Goal: Task Accomplishment & Management: Manage account settings

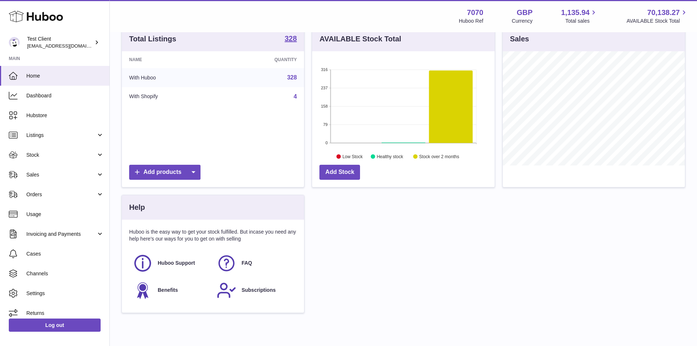
scroll to position [116, 0]
drag, startPoint x: 150, startPoint y: 231, endPoint x: 225, endPoint y: 233, distance: 75.0
click at [225, 233] on p "Huboo is the easy way to get your stock fulfilled. But incase you need any help…" at bounding box center [213, 235] width 168 height 14
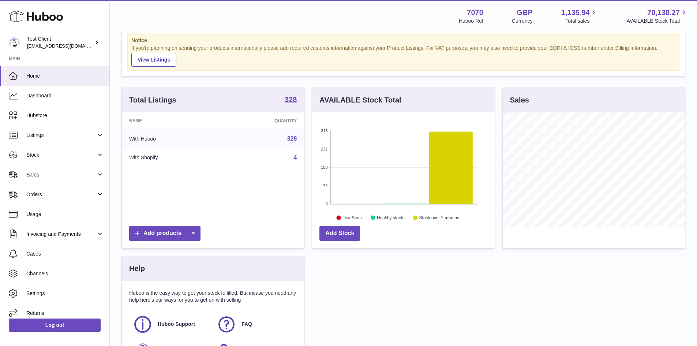
scroll to position [41, 0]
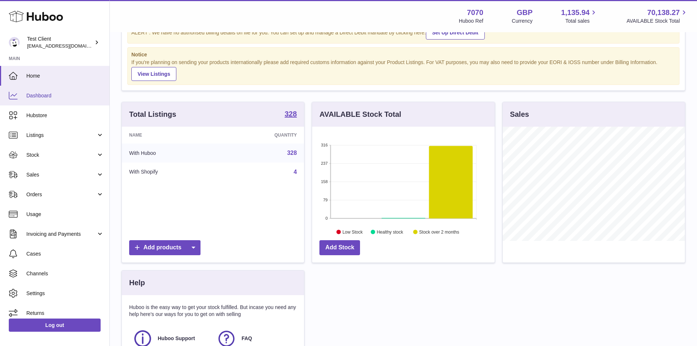
click at [74, 105] on link "Dashboard" at bounding box center [54, 96] width 109 height 20
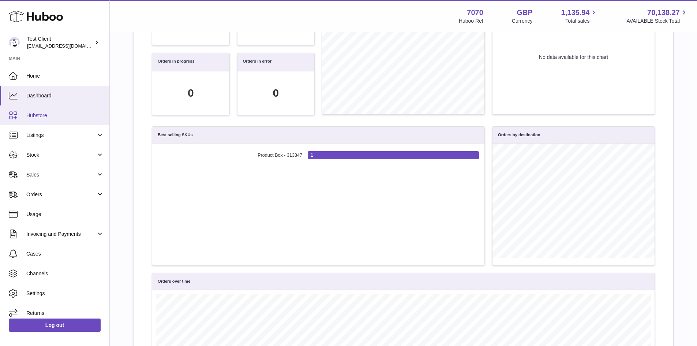
scroll to position [6, 0]
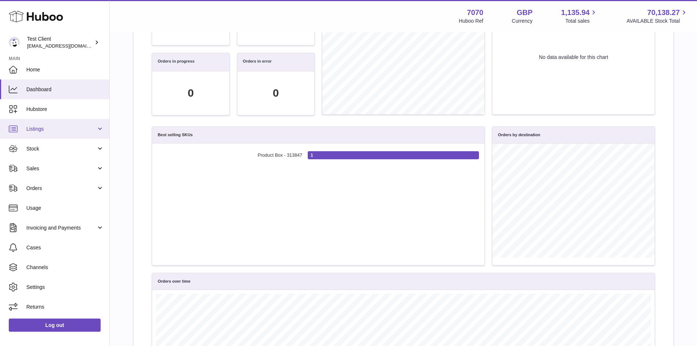
click at [43, 124] on link "Listings" at bounding box center [54, 129] width 109 height 20
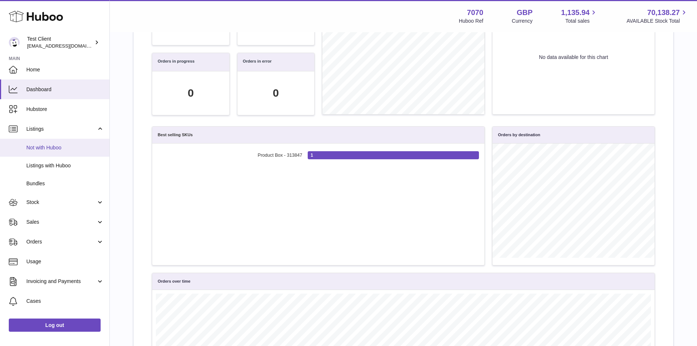
click at [45, 156] on link "Not with Huboo" at bounding box center [54, 148] width 109 height 18
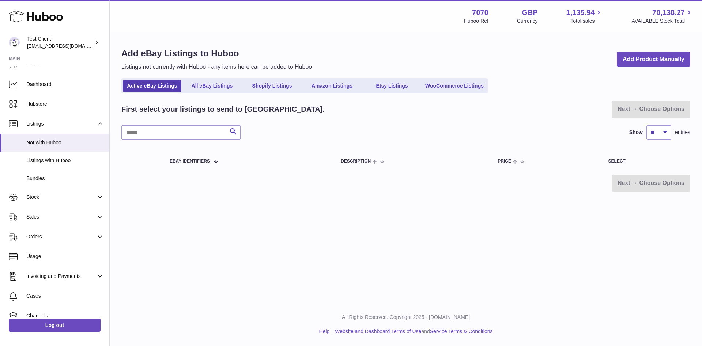
scroll to position [12, 0]
click at [46, 155] on link "Listings with Huboo" at bounding box center [54, 160] width 109 height 18
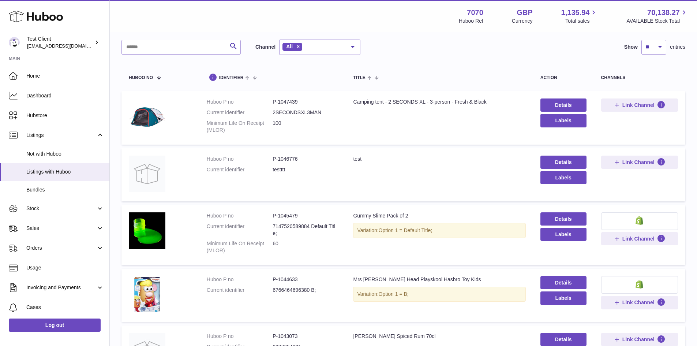
scroll to position [39, 0]
click at [147, 120] on img at bounding box center [147, 116] width 37 height 37
click at [563, 103] on link "Details" at bounding box center [563, 104] width 46 height 13
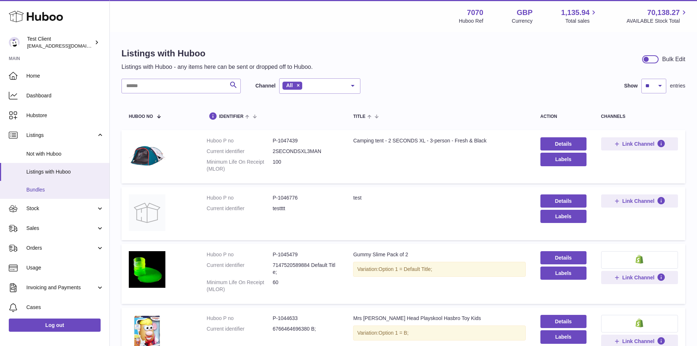
click at [35, 193] on link "Bundles" at bounding box center [54, 190] width 109 height 18
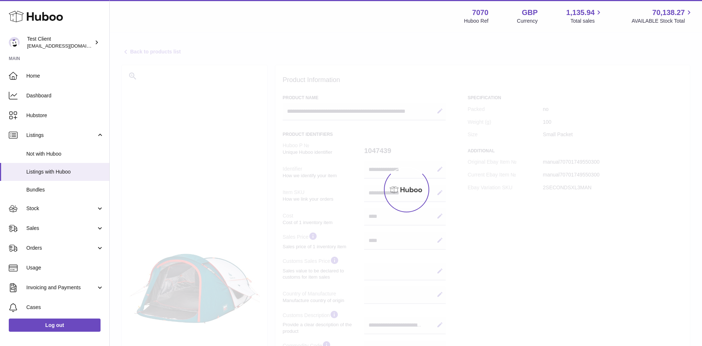
select select
select select "****"
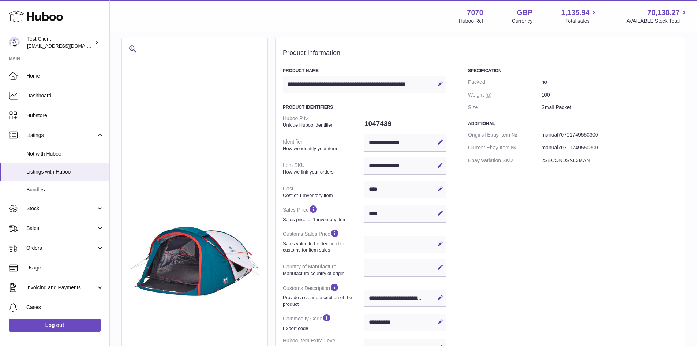
scroll to position [27, 0]
drag, startPoint x: 466, startPoint y: 68, endPoint x: 532, endPoint y: 107, distance: 76.4
click at [532, 107] on div "**********" at bounding box center [480, 277] width 395 height 420
click at [532, 107] on dt "Size" at bounding box center [505, 107] width 74 height 13
drag, startPoint x: 582, startPoint y: 107, endPoint x: 528, endPoint y: 113, distance: 54.1
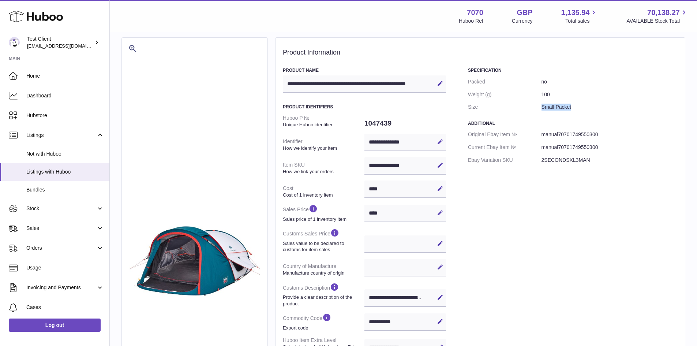
click at [528, 113] on dl "Packed no Weight (g) 100 Size Small Packet" at bounding box center [573, 94] width 210 height 38
click at [528, 113] on dt "Size" at bounding box center [505, 107] width 74 height 13
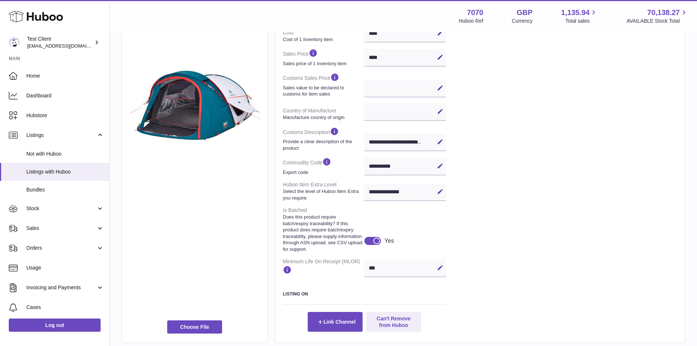
scroll to position [160, 0]
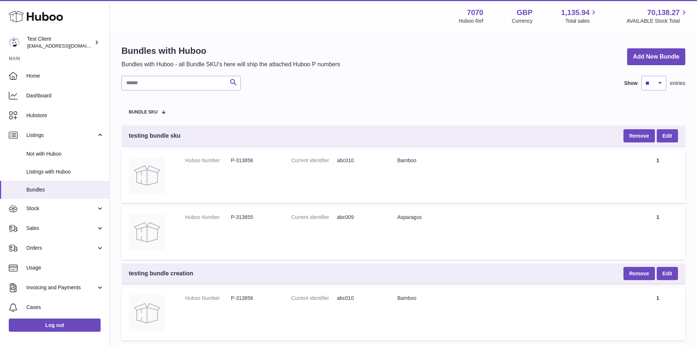
scroll to position [17, 0]
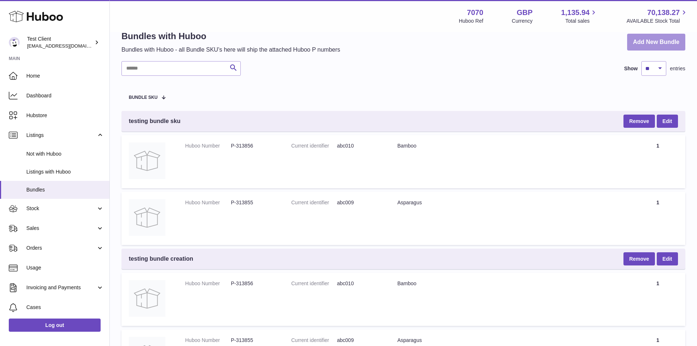
click at [655, 42] on link "Add New Bundle" at bounding box center [656, 42] width 58 height 17
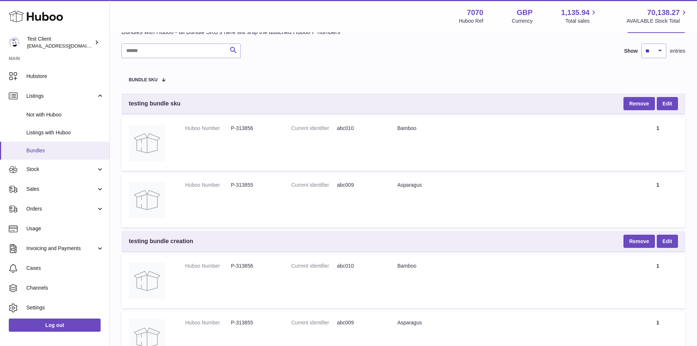
scroll to position [40, 0]
click at [49, 162] on link "Stock" at bounding box center [54, 168] width 109 height 20
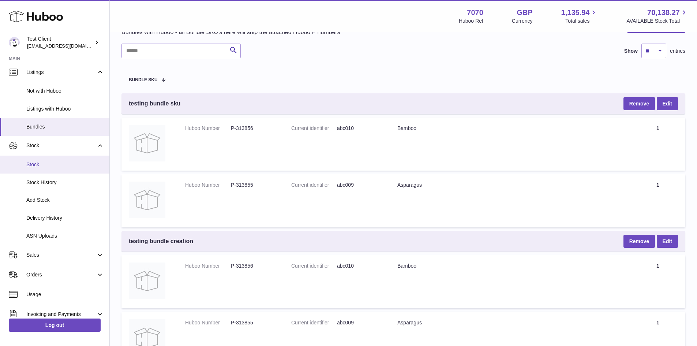
scroll to position [69, 0]
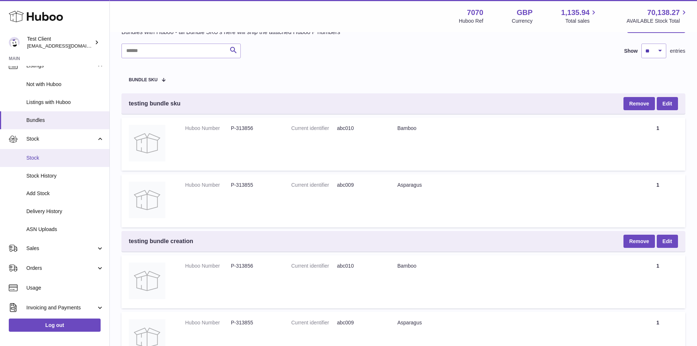
click at [60, 151] on link "Stock" at bounding box center [54, 158] width 109 height 18
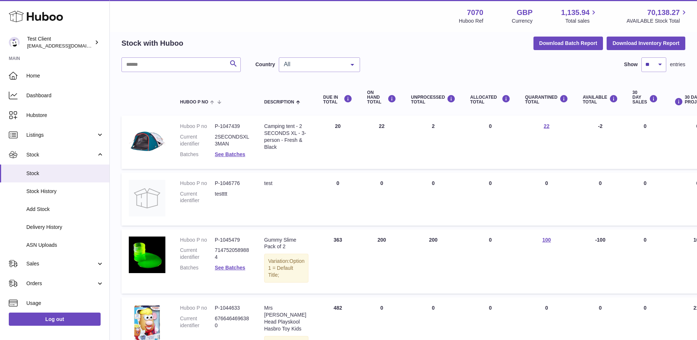
scroll to position [30, 0]
click at [329, 126] on td "DUE IN Total 20" at bounding box center [338, 141] width 44 height 53
drag, startPoint x: 329, startPoint y: 126, endPoint x: 590, endPoint y: 124, distance: 261.1
click at [590, 124] on tr "Huboo P no P-1047439 Current identifier 2SECONDSXL3MAN Batches See Batches Desc…" at bounding box center [461, 141] width 681 height 53
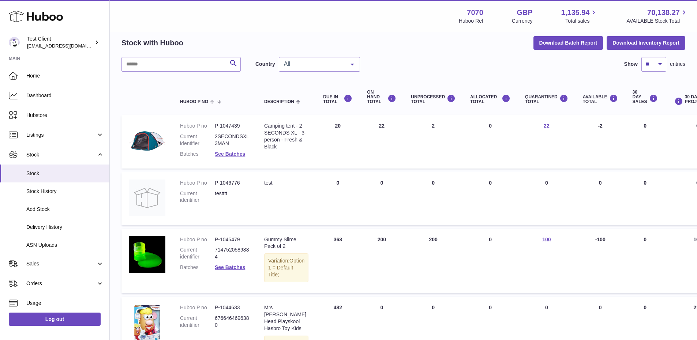
click at [590, 124] on td "AVAILABLE Total -2" at bounding box center [600, 141] width 50 height 53
drag, startPoint x: 355, startPoint y: 129, endPoint x: 375, endPoint y: 126, distance: 20.3
click at [375, 126] on td "ON HAND Total 22" at bounding box center [382, 141] width 44 height 53
drag, startPoint x: 338, startPoint y: 126, endPoint x: 320, endPoint y: 126, distance: 18.3
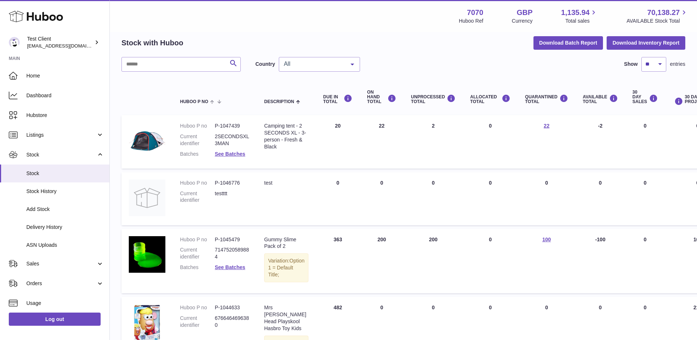
click at [320, 126] on td "DUE IN Total 20" at bounding box center [338, 141] width 44 height 53
click at [348, 126] on td "DUE IN Total 20" at bounding box center [338, 141] width 44 height 53
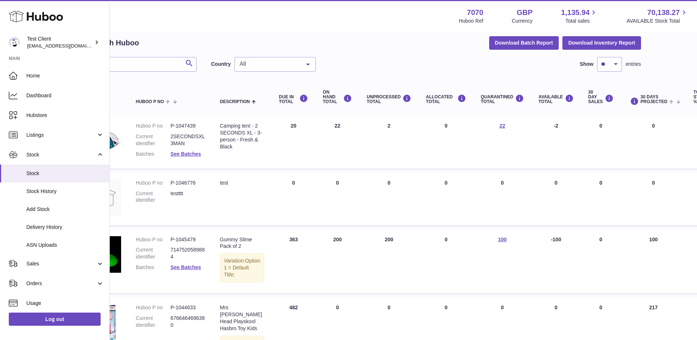
scroll to position [30, 45]
drag, startPoint x: 374, startPoint y: 120, endPoint x: 391, endPoint y: 126, distance: 18.6
click at [391, 126] on td "UNPROCESSED Total 2" at bounding box center [387, 141] width 59 height 53
drag, startPoint x: 425, startPoint y: 122, endPoint x: 445, endPoint y: 124, distance: 20.9
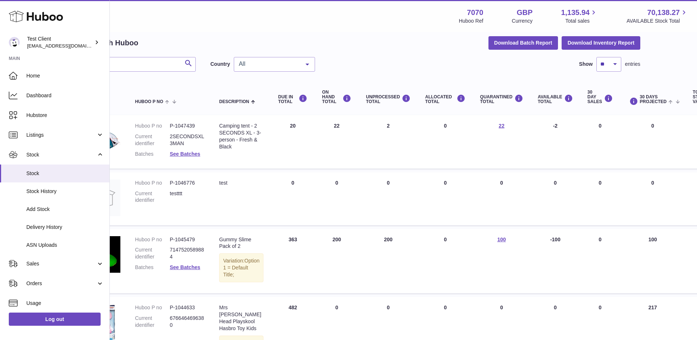
click at [445, 124] on td "ALLOCATED Total 0" at bounding box center [445, 141] width 55 height 53
drag, startPoint x: 384, startPoint y: 126, endPoint x: 372, endPoint y: 125, distance: 12.1
click at [372, 125] on td "UNPROCESSED Total 2" at bounding box center [387, 141] width 59 height 53
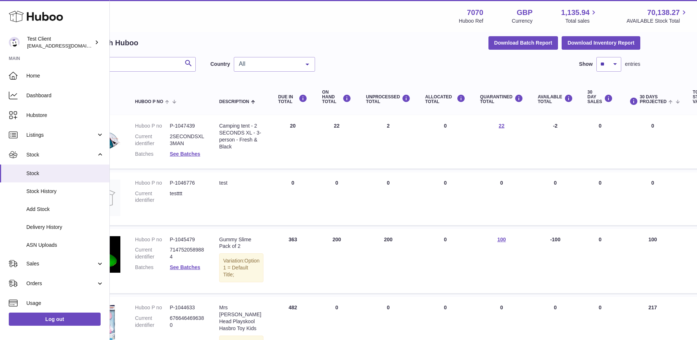
drag, startPoint x: 373, startPoint y: 125, endPoint x: 390, endPoint y: 127, distance: 17.7
click at [390, 127] on td "UNPROCESSED Total 2" at bounding box center [387, 141] width 59 height 53
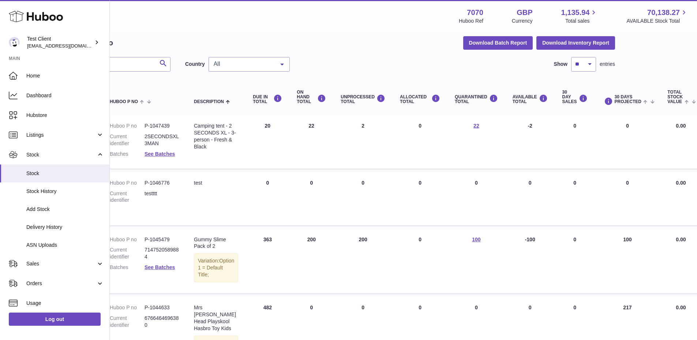
click at [475, 129] on td "QUARANTINED Total 22" at bounding box center [476, 141] width 58 height 53
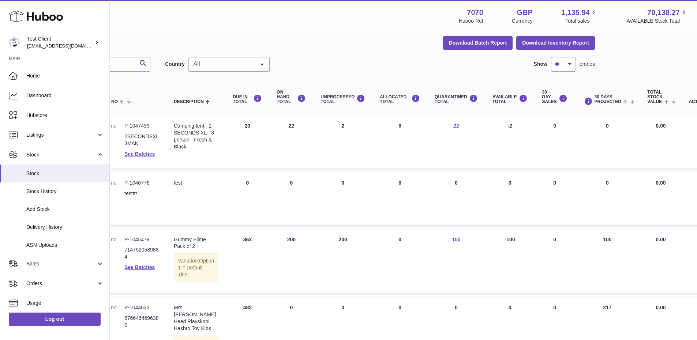
scroll to position [30, 91]
drag, startPoint x: 534, startPoint y: 125, endPoint x: 598, endPoint y: 124, distance: 63.7
click at [598, 124] on tr "Huboo P no P-1047439 Current identifier 2SECONDSXL3MAN Batches See Batches Desc…" at bounding box center [370, 141] width 681 height 53
click at [598, 124] on td "30 DAYS PROJECTED 0" at bounding box center [605, 141] width 65 height 53
drag, startPoint x: 599, startPoint y: 124, endPoint x: 526, endPoint y: 127, distance: 72.9
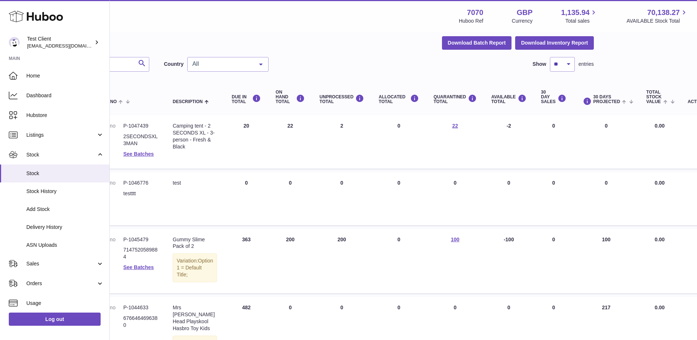
click at [526, 127] on tr "Huboo P no P-1047439 Current identifier 2SECONDSXL3MAN Batches See Batches Desc…" at bounding box center [370, 141] width 681 height 53
click at [534, 127] on td "30 DAY SALES 0" at bounding box center [554, 141] width 40 height 53
drag, startPoint x: 615, startPoint y: 133, endPoint x: 540, endPoint y: 125, distance: 75.4
click at [540, 125] on tr "Huboo P no P-1047439 Current identifier 2SECONDSXL3MAN Batches See Batches Desc…" at bounding box center [370, 141] width 681 height 53
click at [283, 128] on td "ON HAND Total 22" at bounding box center [290, 141] width 44 height 53
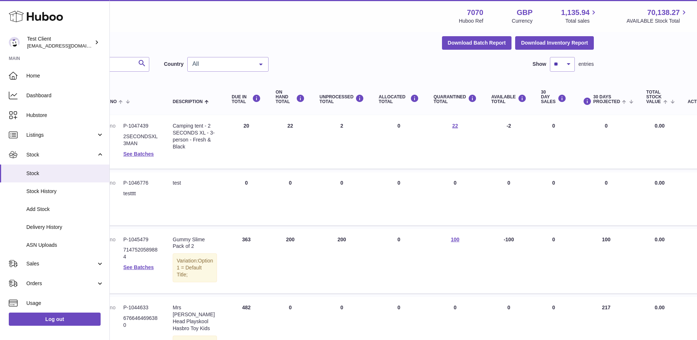
drag, startPoint x: 584, startPoint y: 126, endPoint x: 603, endPoint y: 127, distance: 18.7
click at [603, 127] on td "30 DAYS PROJECTED 0" at bounding box center [605, 141] width 65 height 53
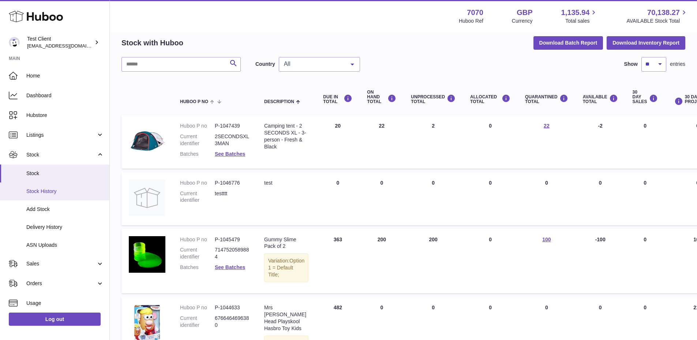
click at [38, 189] on span "Stock History" at bounding box center [65, 191] width 78 height 7
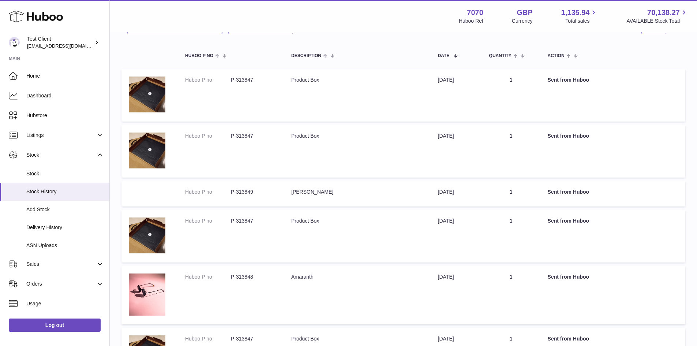
scroll to position [65, 0]
click at [63, 210] on span "Add Stock" at bounding box center [65, 209] width 78 height 7
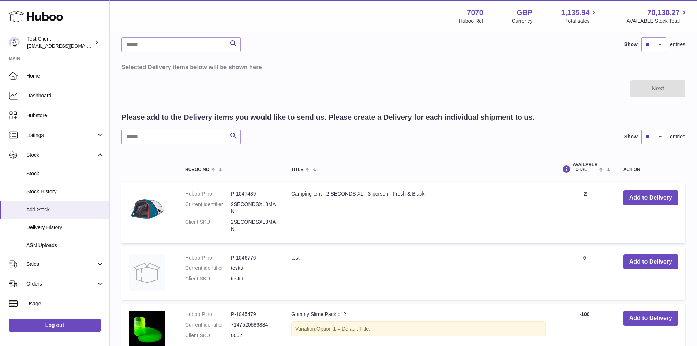
scroll to position [57, 0]
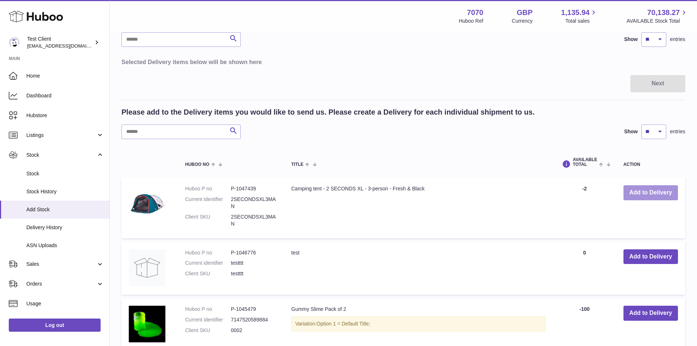
click at [652, 191] on button "Add to Delivery" at bounding box center [650, 192] width 54 height 15
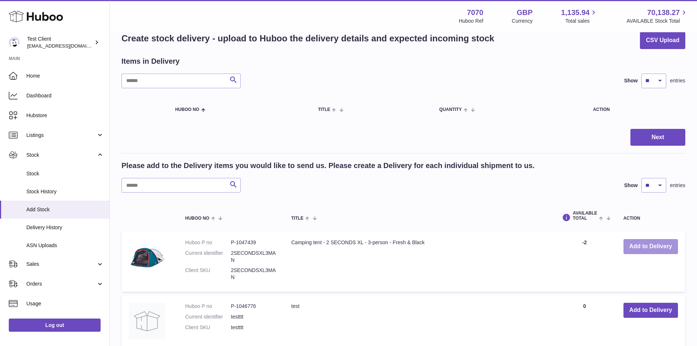
scroll to position [15, 0]
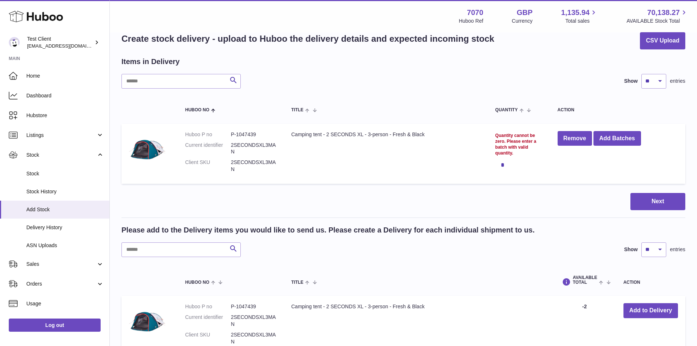
click at [528, 141] on div "Quantity cannot be zero. Please enter a batch with valid quantity." at bounding box center [519, 144] width 48 height 24
click at [506, 162] on div "*" at bounding box center [519, 164] width 48 height 15
drag, startPoint x: 226, startPoint y: 145, endPoint x: 273, endPoint y: 153, distance: 47.4
click at [273, 153] on dl "Huboo P no P-1047439 Current identifier 2SECONDSXL3MAN Client SKU 2SECONDSXL3MAN" at bounding box center [230, 153] width 91 height 45
drag, startPoint x: 282, startPoint y: 164, endPoint x: 194, endPoint y: 138, distance: 91.6
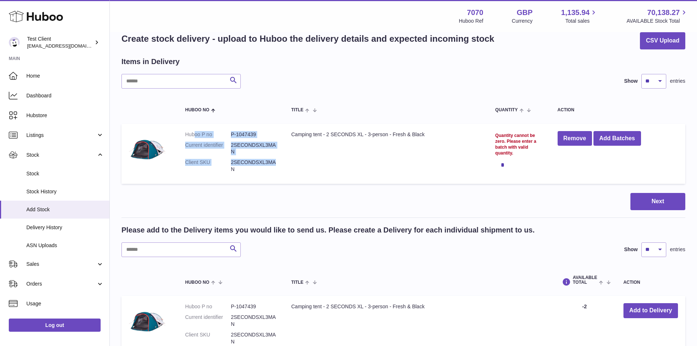
click at [194, 138] on td "Huboo P no P-1047439 Current identifier 2SECONDSXL3MAN Client SKU 2SECONDSXL3MAN" at bounding box center [231, 154] width 106 height 60
click at [194, 138] on dl "Huboo P no P-1047439 Current identifier 2SECONDSXL3MAN Client SKU 2SECONDSXL3MAN" at bounding box center [230, 153] width 91 height 45
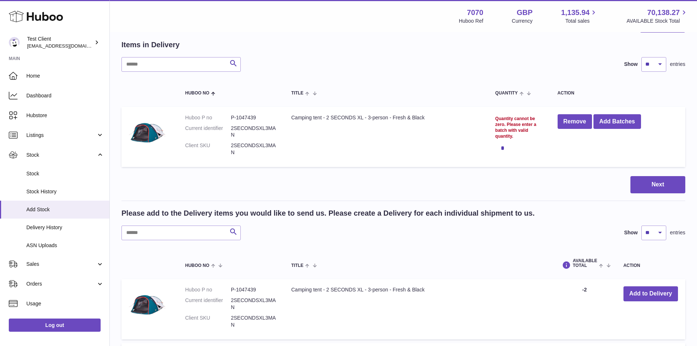
scroll to position [33, 0]
click at [575, 125] on button "Remove" at bounding box center [574, 121] width 34 height 15
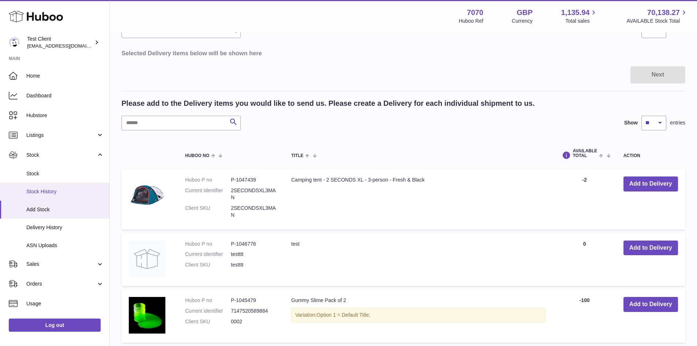
scroll to position [19, 0]
click at [53, 205] on span "Delivery History" at bounding box center [65, 207] width 78 height 7
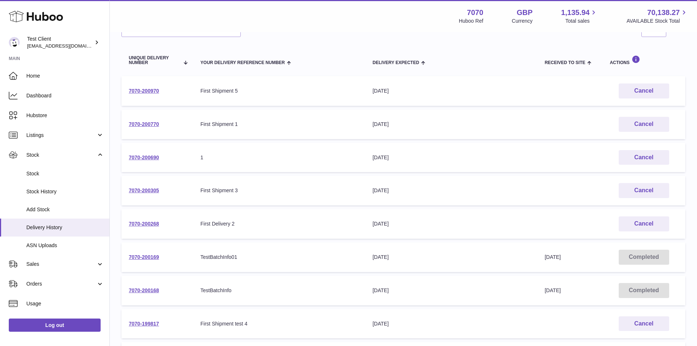
scroll to position [69, 0]
drag, startPoint x: 366, startPoint y: 196, endPoint x: 416, endPoint y: 191, distance: 50.0
click at [416, 191] on td "Delivery Expected [DATE]" at bounding box center [451, 190] width 172 height 30
click at [416, 191] on div "[DATE]" at bounding box center [450, 190] width 157 height 7
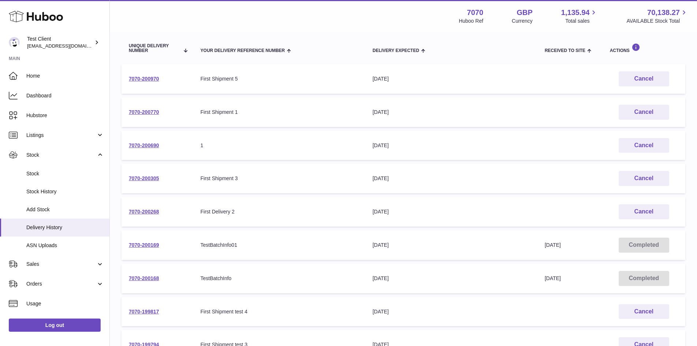
drag, startPoint x: 540, startPoint y: 73, endPoint x: 577, endPoint y: 77, distance: 37.2
click at [577, 77] on td "Received to Site" at bounding box center [569, 79] width 65 height 30
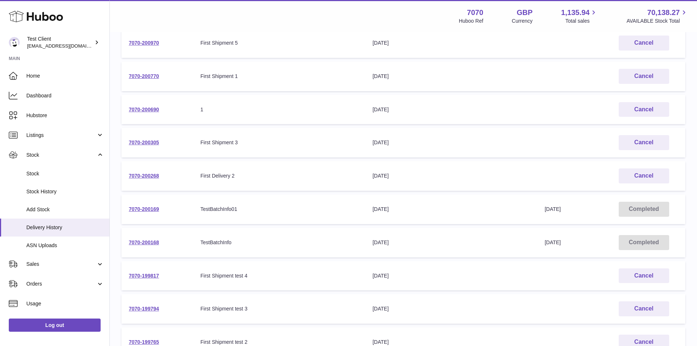
scroll to position [117, 0]
drag, startPoint x: 358, startPoint y: 208, endPoint x: 579, endPoint y: 211, distance: 221.7
click at [579, 211] on tr "7070-200169 Your Delivery Reference Number TestBatchInfo01 Delivery Expected [D…" at bounding box center [403, 209] width 564 height 30
click at [579, 211] on td "Received to Site [DATE]" at bounding box center [569, 209] width 65 height 30
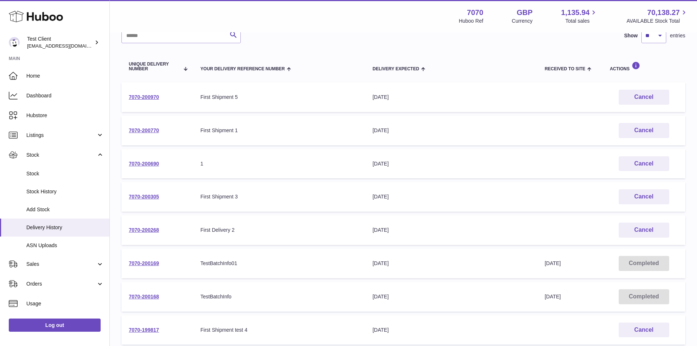
scroll to position [62, 0]
drag, startPoint x: 369, startPoint y: 127, endPoint x: 415, endPoint y: 127, distance: 46.8
click at [415, 127] on td "Delivery Expected 29th Sep 2025" at bounding box center [451, 131] width 172 height 30
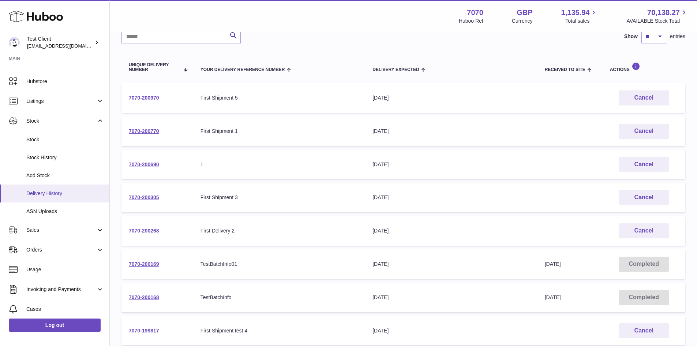
scroll to position [35, 0]
click at [54, 214] on span "ASN Uploads" at bounding box center [65, 210] width 78 height 7
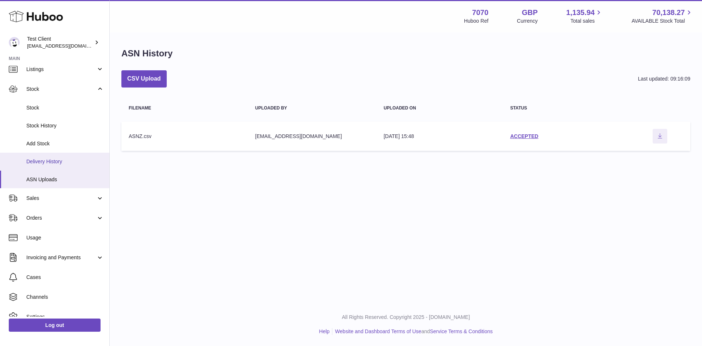
scroll to position [95, 0]
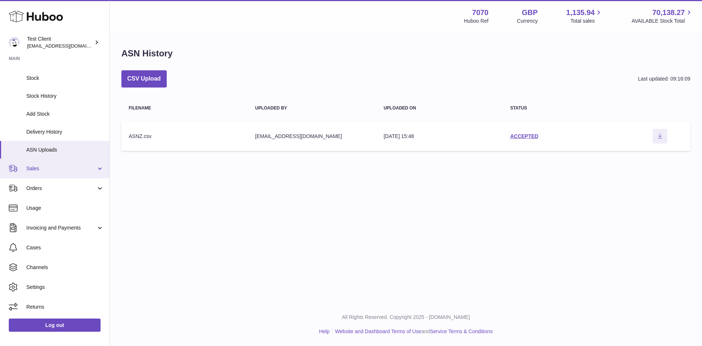
click at [59, 164] on link "Sales" at bounding box center [54, 168] width 109 height 20
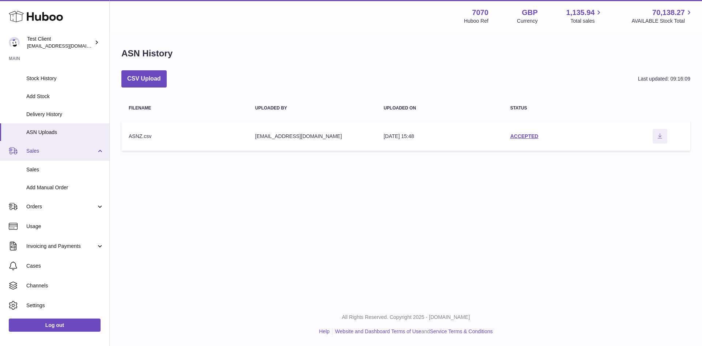
scroll to position [113, 0]
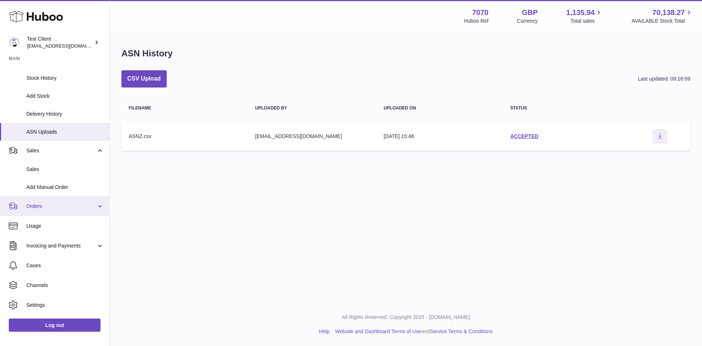
click at [52, 199] on link "Orders" at bounding box center [54, 206] width 109 height 20
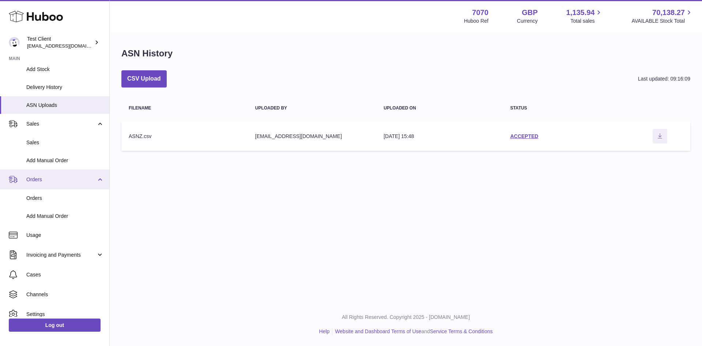
scroll to position [140, 0]
click at [52, 199] on span "Orders" at bounding box center [65, 197] width 78 height 7
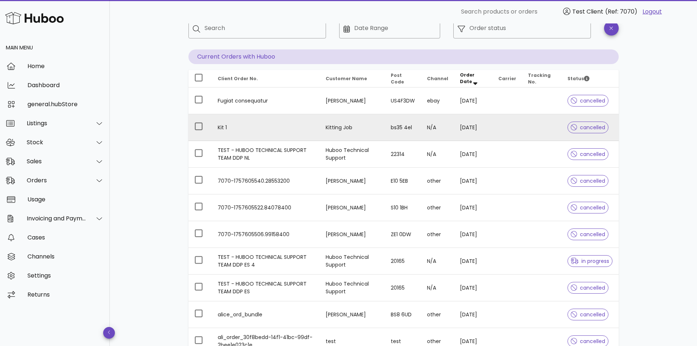
scroll to position [47, 0]
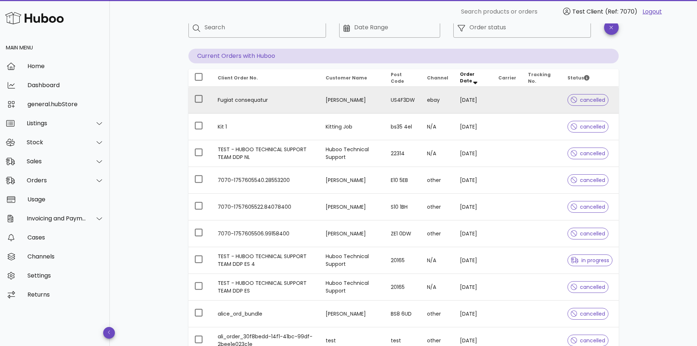
click at [253, 94] on td "Fugiat consequatur" at bounding box center [266, 100] width 108 height 27
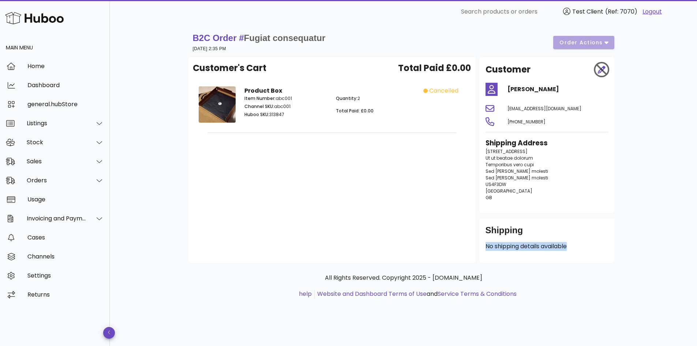
drag, startPoint x: 486, startPoint y: 244, endPoint x: 582, endPoint y: 258, distance: 96.9
click at [582, 258] on div "Shipping No shipping details available" at bounding box center [546, 240] width 135 height 44
drag, startPoint x: 529, startPoint y: 206, endPoint x: 484, endPoint y: 154, distance: 68.4
click at [484, 154] on div "Shipping Address 932 Clarendon Boulevard Ut ut beatae dolorum Temporibus vero c…" at bounding box center [547, 172] width 132 height 78
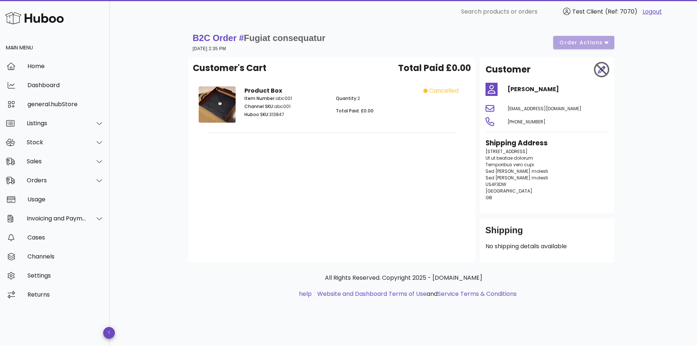
click at [484, 154] on div "Shipping Address 932 Clarendon Boulevard Ut ut beatae dolorum Temporibus vero c…" at bounding box center [547, 172] width 132 height 78
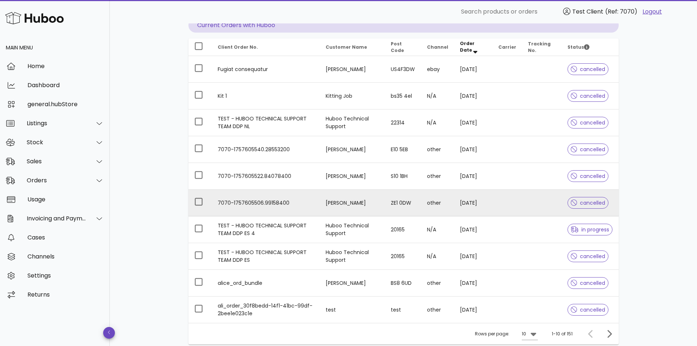
scroll to position [107, 0]
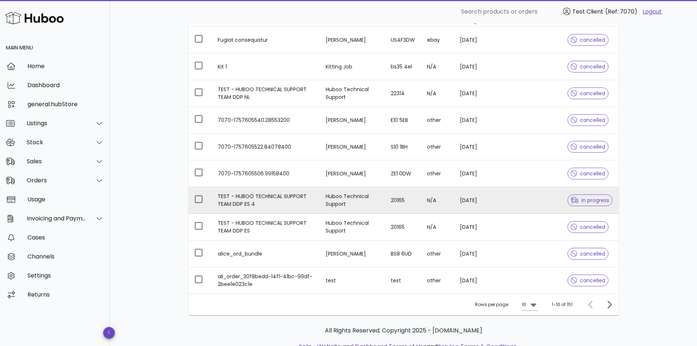
click at [320, 207] on td "TEST - HUBOO TECHNICAL SUPPORT TEAM DDP ES 4" at bounding box center [266, 200] width 108 height 27
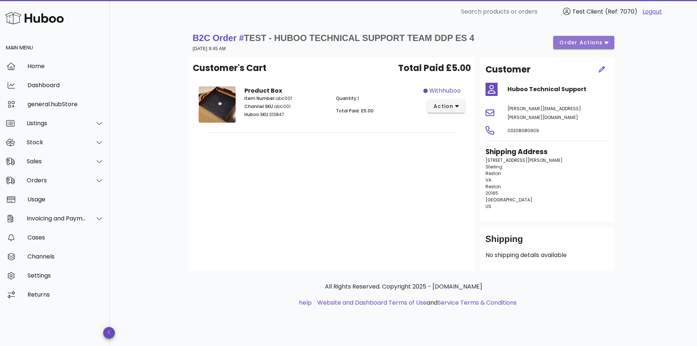
click at [577, 38] on button "order actions" at bounding box center [583, 42] width 61 height 13
click at [504, 44] on div "B2C Order # TEST - HUBOO TECHNICAL SUPPORT TEAM DDP ES 4 11 September 2025 at 9…" at bounding box center [403, 42] width 421 height 20
click at [569, 38] on button "order actions" at bounding box center [583, 42] width 61 height 13
click at [527, 45] on div "B2C Order # TEST - HUBOO TECHNICAL SUPPORT TEAM DDP ES 4 11 September 2025 at 9…" at bounding box center [403, 42] width 421 height 20
drag, startPoint x: 523, startPoint y: 203, endPoint x: 482, endPoint y: 154, distance: 63.9
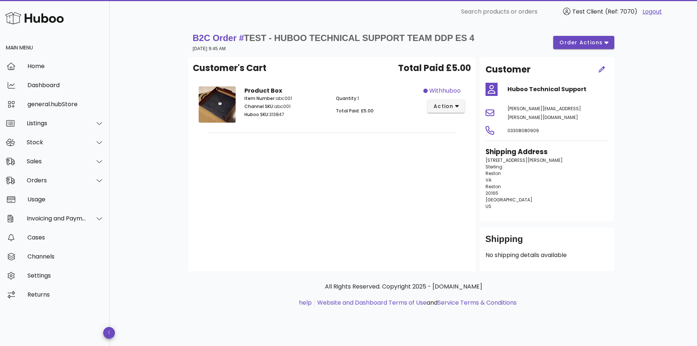
click at [482, 154] on div "Shipping Address 46473 Montgomery Place Sterling Reston VA Reston 20165 United …" at bounding box center [547, 181] width 132 height 78
drag, startPoint x: 484, startPoint y: 156, endPoint x: 511, endPoint y: 166, distance: 28.3
click at [511, 166] on div "Shipping Address 46473 Montgomery Place Sterling Reston VA Reston 20165 United …" at bounding box center [547, 181] width 132 height 78
click at [571, 107] on div "jason.hill@huboo.com" at bounding box center [558, 112] width 110 height 26
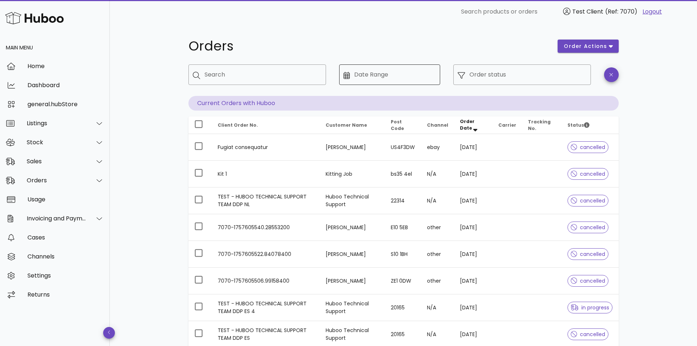
click at [386, 64] on div "Date Range" at bounding box center [395, 74] width 82 height 20
click at [328, 66] on div "​ Search" at bounding box center [257, 80] width 146 height 40
click at [495, 73] on input "Order status" at bounding box center [527, 75] width 117 height 12
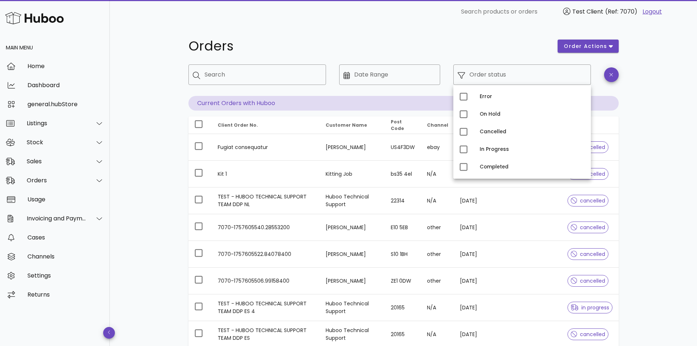
click at [419, 58] on div "Orders order actions ​ Search ​ Date Range ​ Order status Current Orders with H…" at bounding box center [403, 228] width 430 height 387
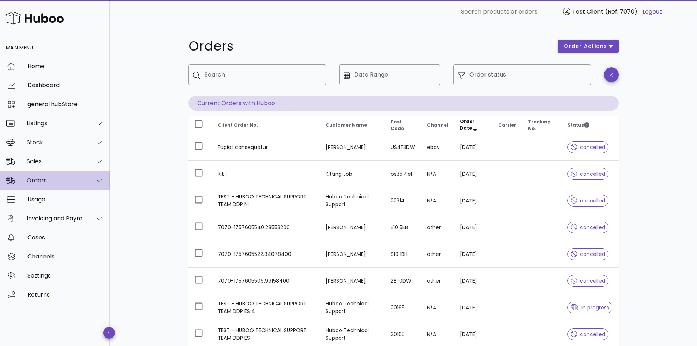
click at [102, 181] on div at bounding box center [99, 180] width 9 height 7
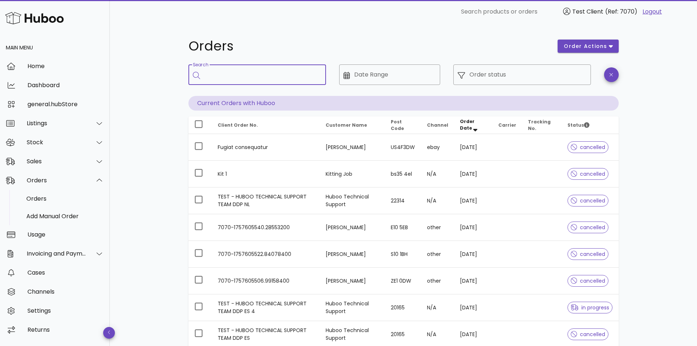
click at [278, 79] on input "Search" at bounding box center [262, 75] width 116 height 12
type input "****"
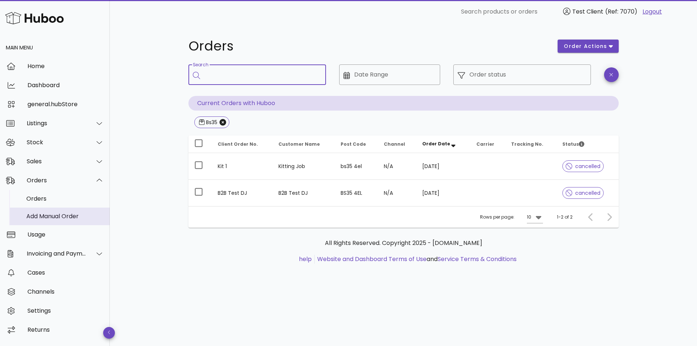
click at [62, 212] on div "Add Manual Order" at bounding box center [65, 216] width 78 height 16
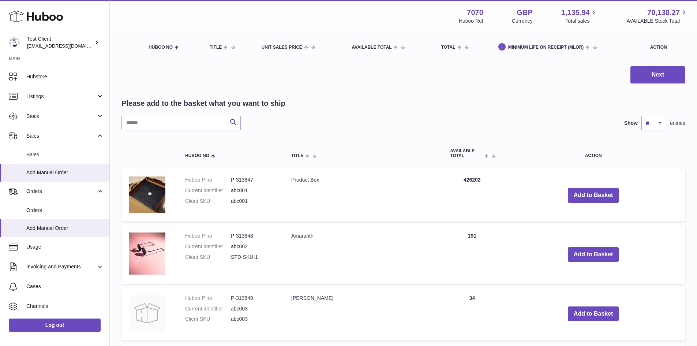
scroll to position [80, 0]
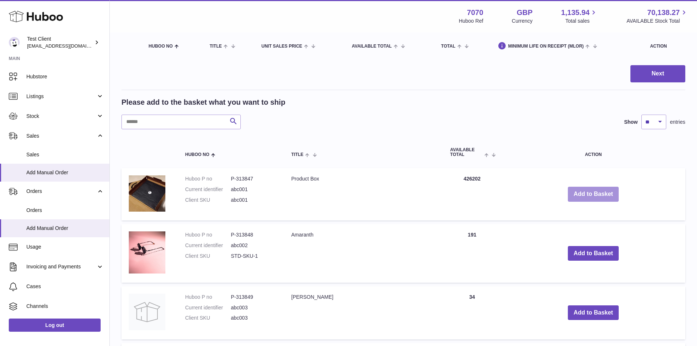
click at [585, 195] on button "Add to Basket" at bounding box center [593, 194] width 51 height 15
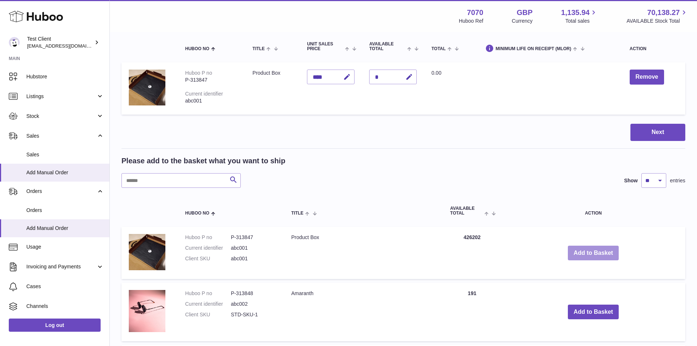
scroll to position [0, 0]
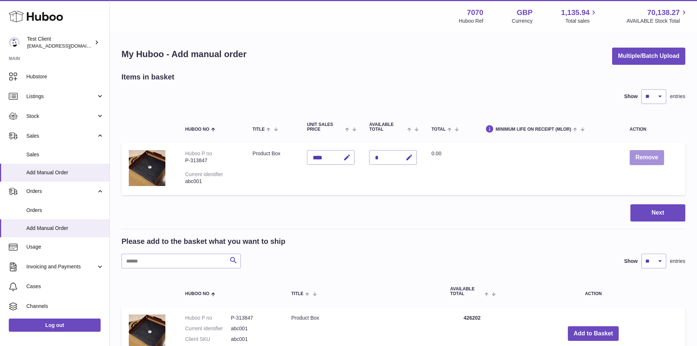
click at [648, 161] on button "Remove" at bounding box center [646, 157] width 34 height 15
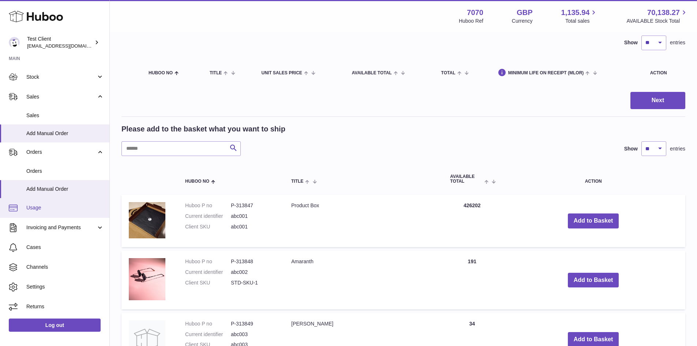
scroll to position [54, 0]
click at [75, 211] on span "Usage" at bounding box center [65, 207] width 78 height 7
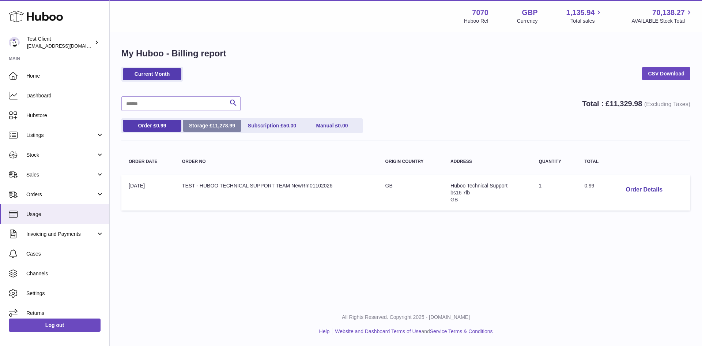
click at [217, 125] on span "11,278.99" at bounding box center [223, 126] width 23 height 6
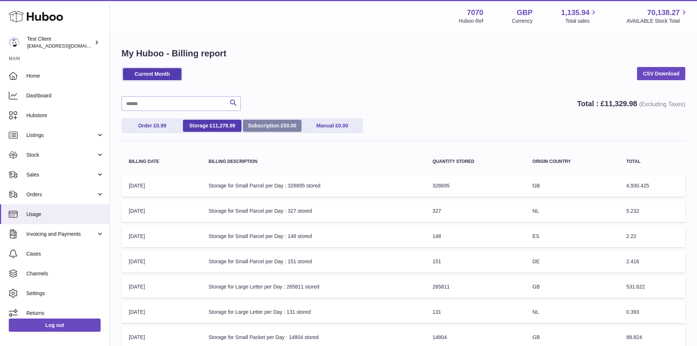
click at [287, 129] on link "Subscription £ 50.00" at bounding box center [272, 126] width 59 height 12
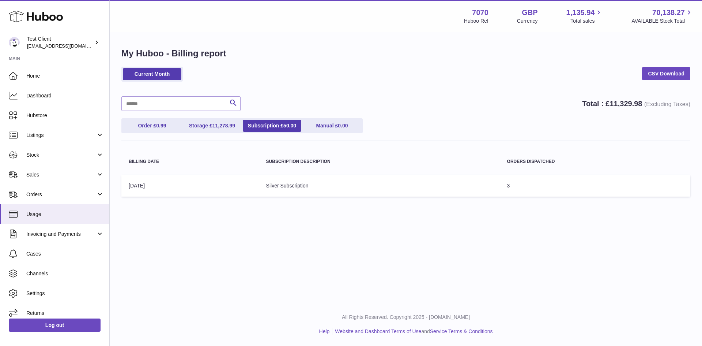
click at [324, 119] on ul "Order £ 0.99 Storage £ 11,278.99 Subscription £ 50.00 Manual £ 0.00" at bounding box center [241, 125] width 241 height 15
click at [328, 123] on link "Manual £ 0.00" at bounding box center [332, 126] width 59 height 12
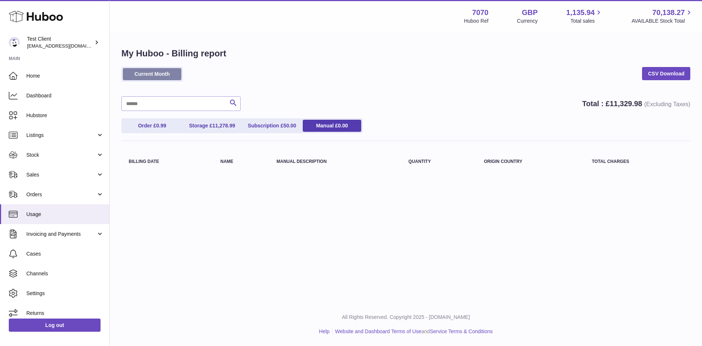
click at [155, 75] on link "Current Month" at bounding box center [152, 74] width 59 height 12
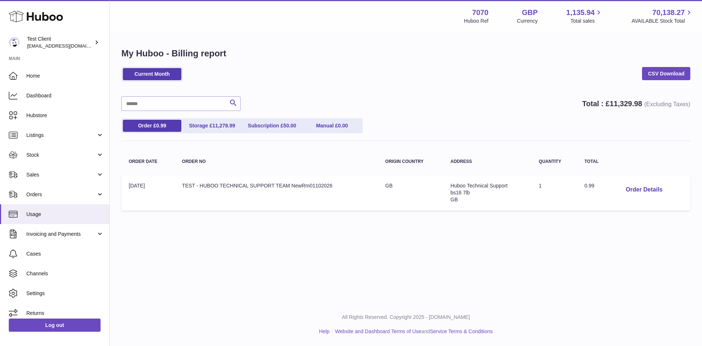
click at [209, 132] on ul "Order £ 0.99 Storage £ 11,278.99 Subscription £ 50.00 Manual £ 0.00" at bounding box center [241, 125] width 241 height 15
click at [39, 227] on link "Invoicing and Payments" at bounding box center [54, 234] width 109 height 20
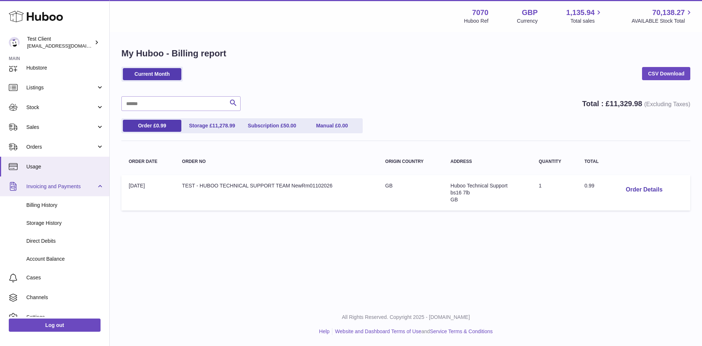
scroll to position [48, 0]
click at [44, 204] on span "Billing History" at bounding box center [65, 204] width 78 height 7
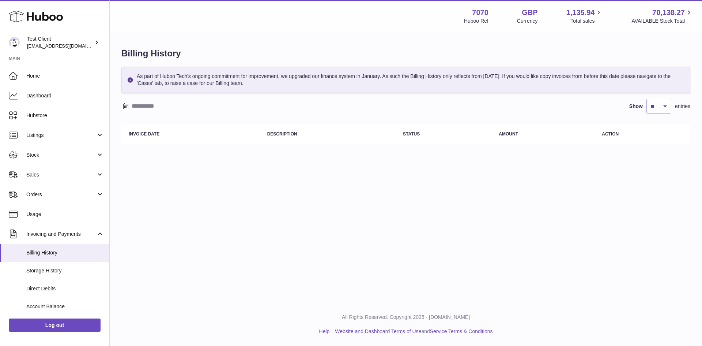
click at [165, 103] on input "text" at bounding box center [189, 106] width 114 height 12
click at [161, 106] on input "text" at bounding box center [189, 106] width 114 height 12
click at [127, 123] on icon "button" at bounding box center [128, 120] width 9 height 9
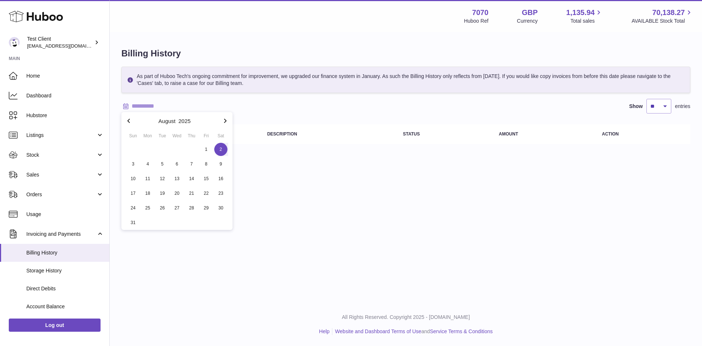
click at [217, 151] on span "2" at bounding box center [220, 149] width 13 height 13
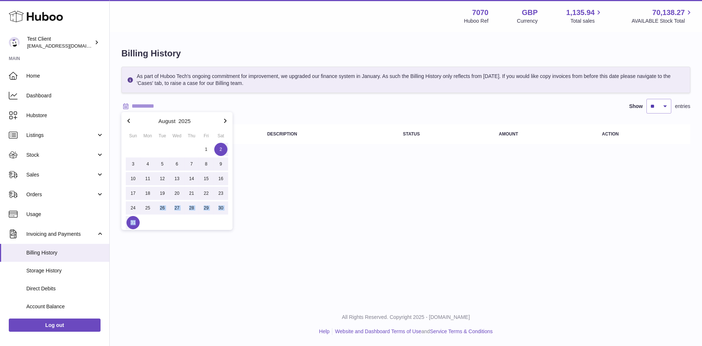
drag, startPoint x: 162, startPoint y: 226, endPoint x: 136, endPoint y: 222, distance: 26.7
click at [136, 222] on div "1 2 3 4 5 6 7 8 9 10 11 12 13 14 15 16 17 18 19 20 21 22 23 24 25 26 27 28 29 3…" at bounding box center [177, 186] width 102 height 88
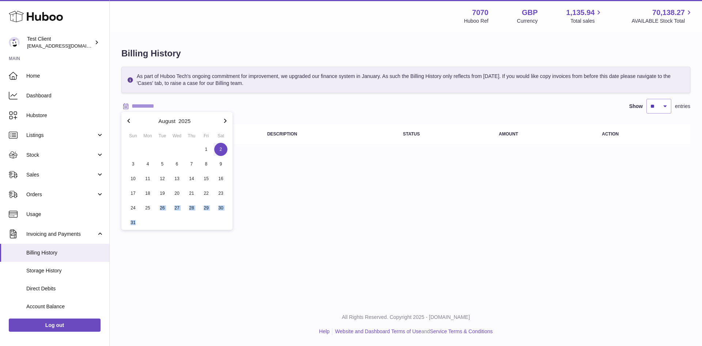
click at [219, 148] on span "2" at bounding box center [220, 149] width 13 height 13
type input "**********"
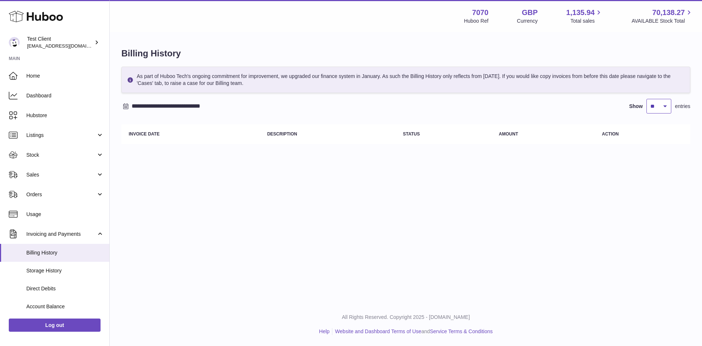
click at [664, 104] on select "** ** ** ***" at bounding box center [659, 106] width 25 height 15
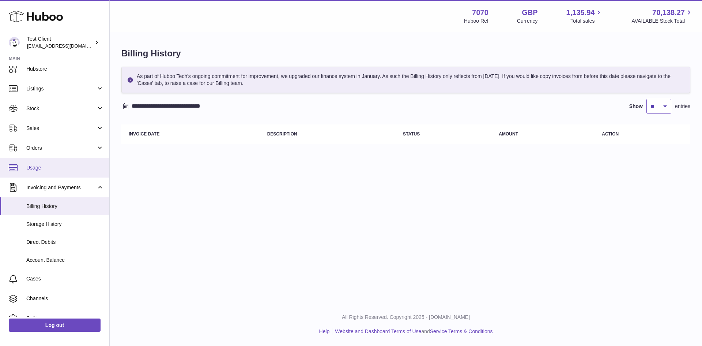
scroll to position [47, 0]
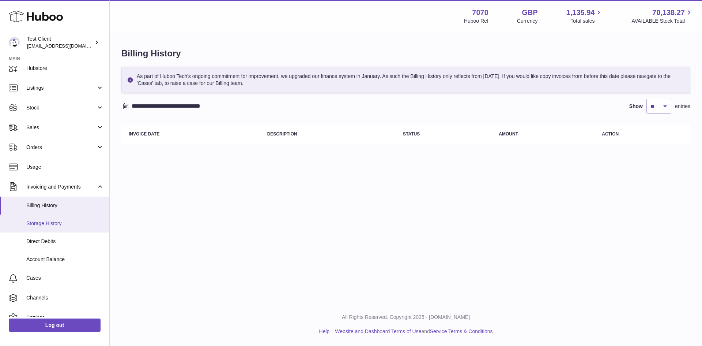
click at [66, 227] on link "Storage History" at bounding box center [54, 223] width 109 height 18
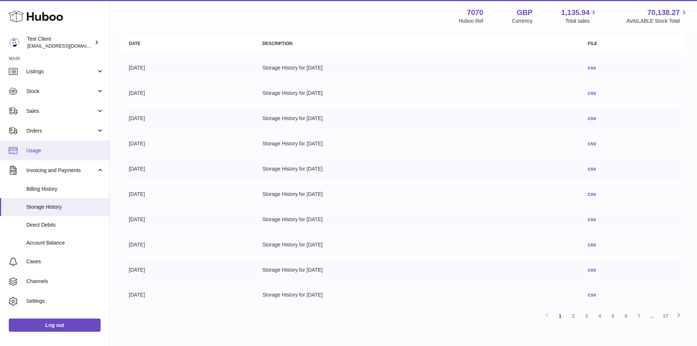
scroll to position [78, 0]
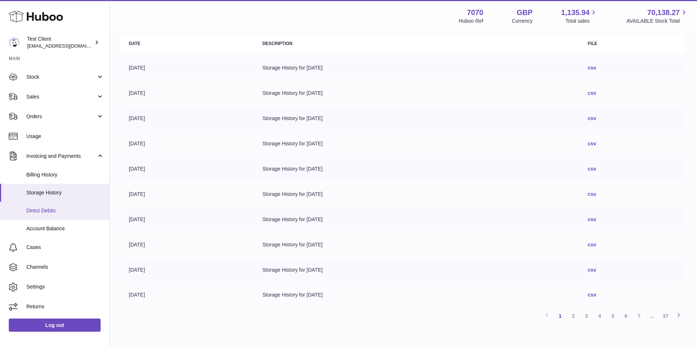
click at [56, 210] on span "Direct Debits" at bounding box center [65, 210] width 78 height 7
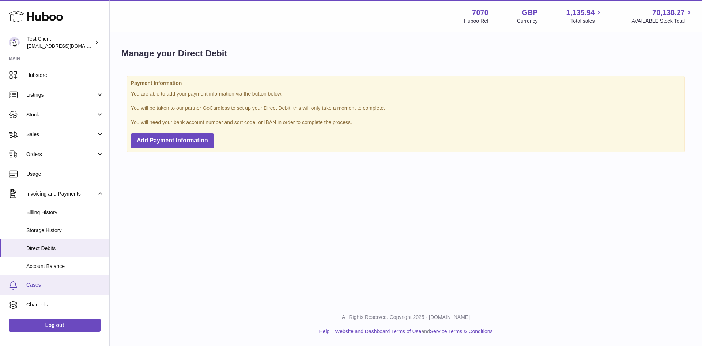
scroll to position [41, 0]
click at [40, 260] on link "Account Balance" at bounding box center [54, 266] width 109 height 18
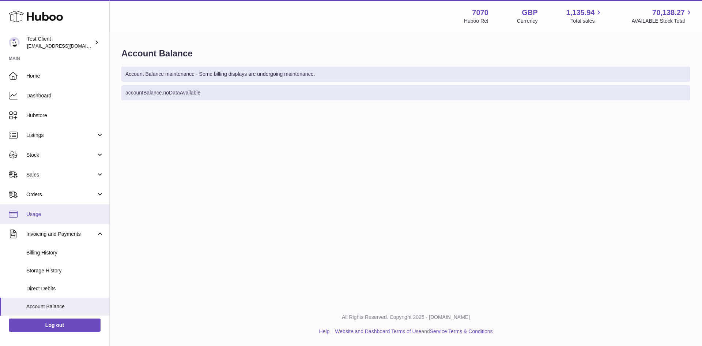
scroll to position [78, 0]
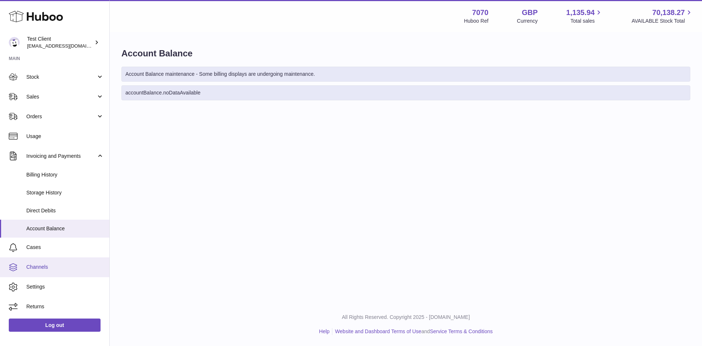
click at [56, 267] on span "Channels" at bounding box center [65, 266] width 78 height 7
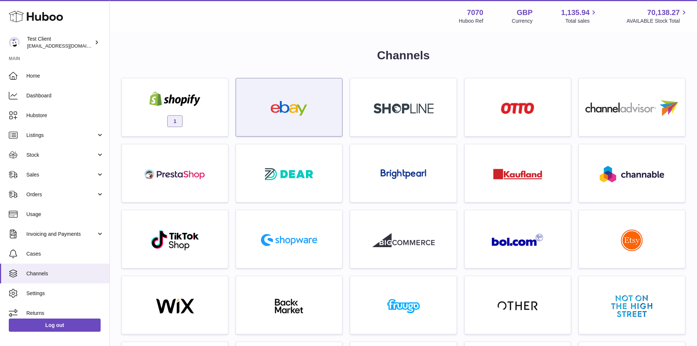
click at [302, 114] on img at bounding box center [289, 108] width 62 height 15
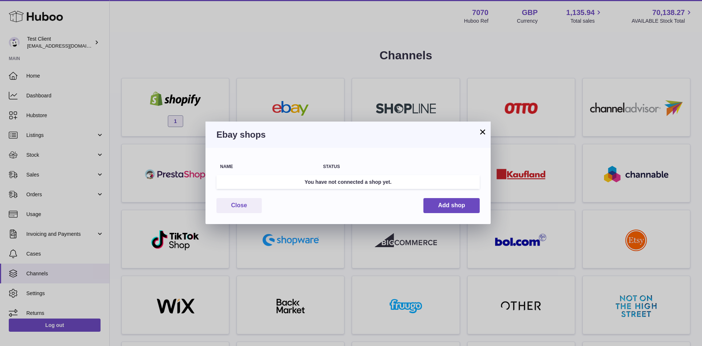
click at [485, 133] on button "×" at bounding box center [482, 131] width 9 height 9
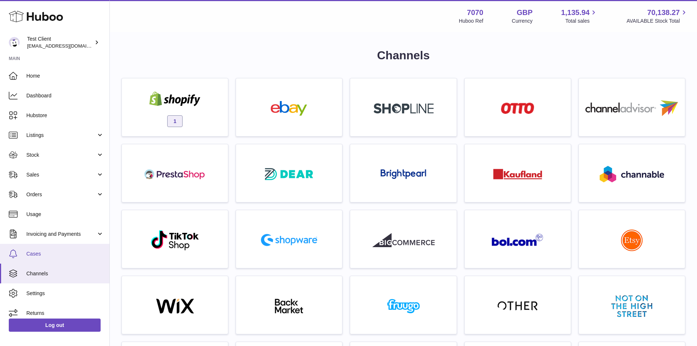
scroll to position [6, 0]
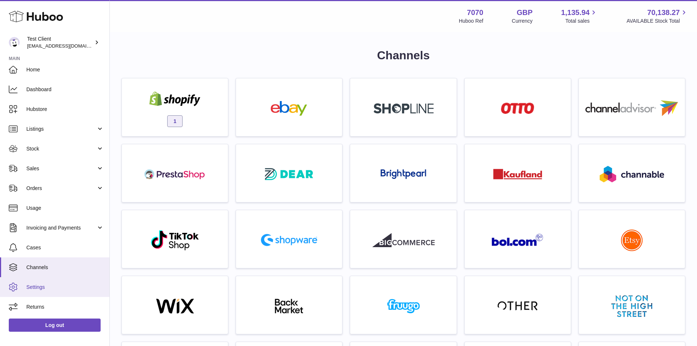
click at [52, 287] on span "Settings" at bounding box center [65, 286] width 78 height 7
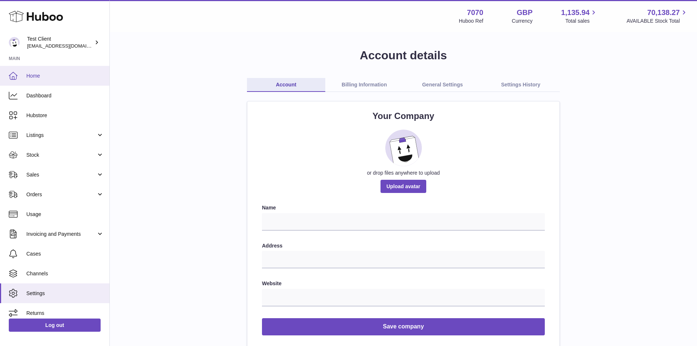
click at [54, 75] on span "Home" at bounding box center [65, 75] width 78 height 7
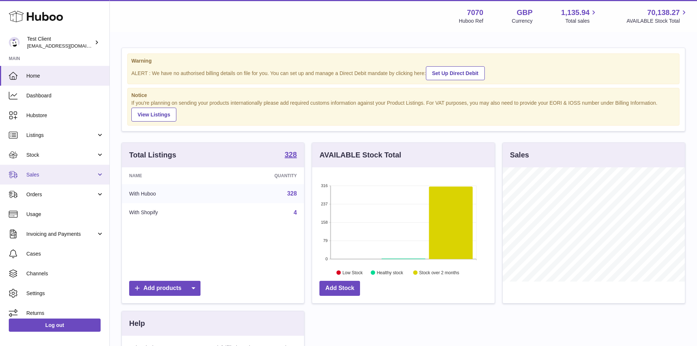
scroll to position [6, 0]
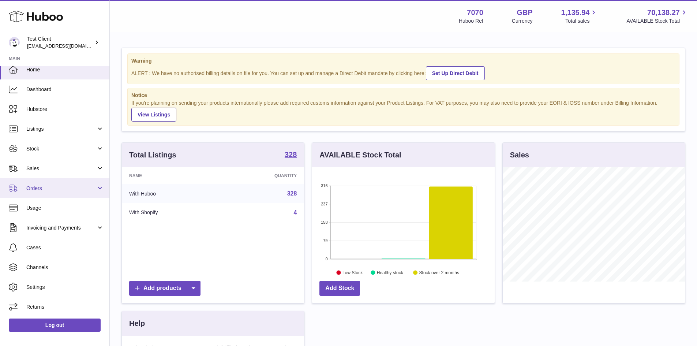
click at [62, 195] on link "Orders" at bounding box center [54, 188] width 109 height 20
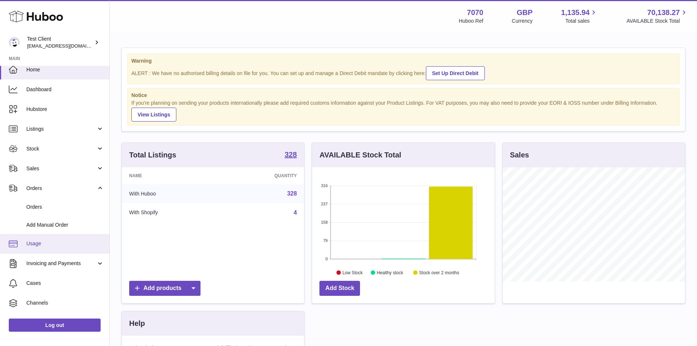
click at [51, 242] on span "Usage" at bounding box center [65, 243] width 78 height 7
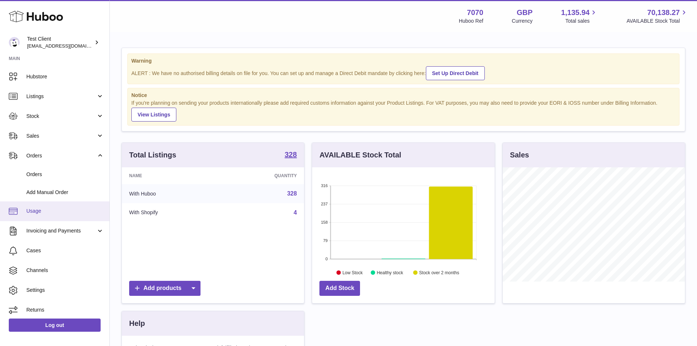
scroll to position [40, 0]
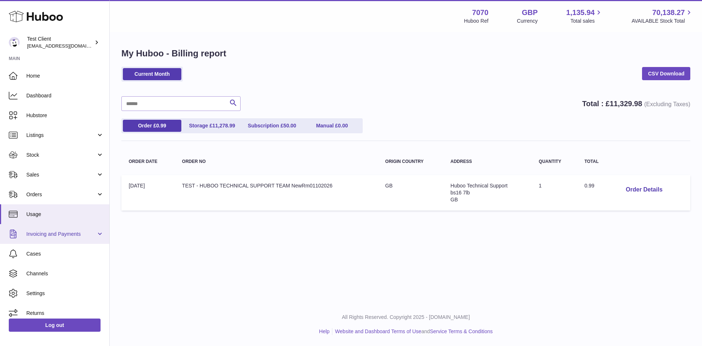
click at [58, 226] on link "Invoicing and Payments" at bounding box center [54, 234] width 109 height 20
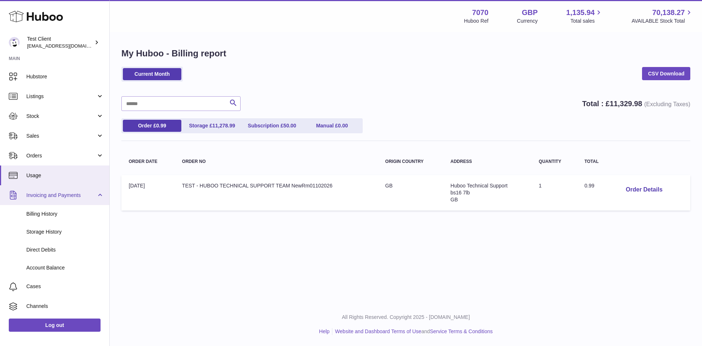
scroll to position [39, 0]
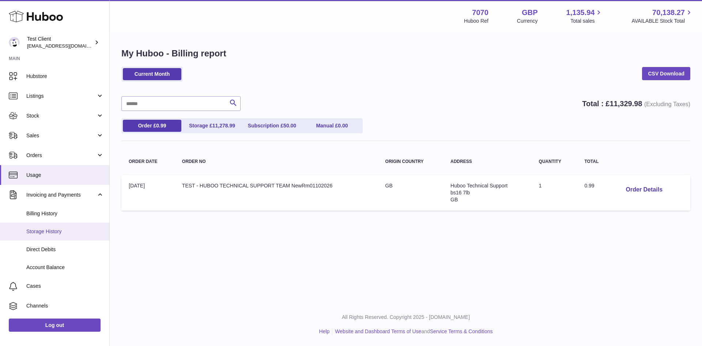
click at [58, 237] on link "Storage History" at bounding box center [54, 231] width 109 height 18
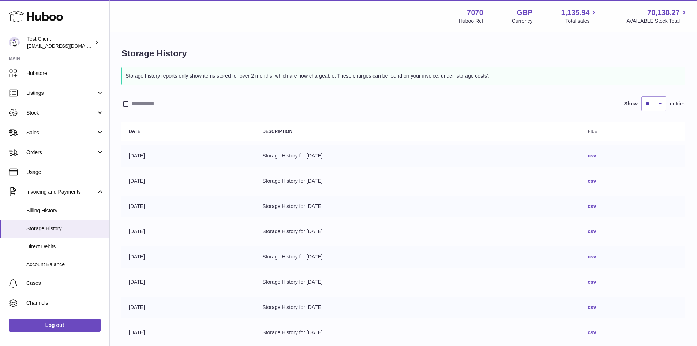
scroll to position [78, 0]
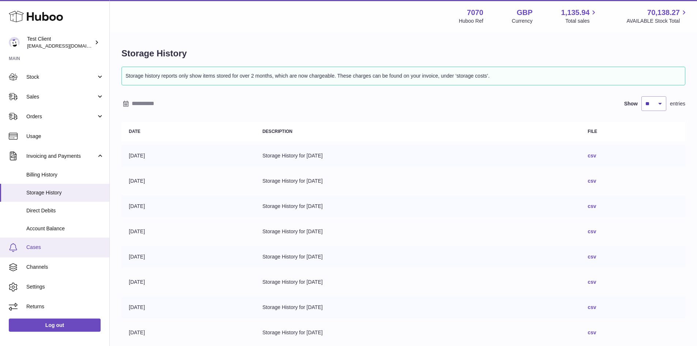
click at [42, 244] on span "Cases" at bounding box center [65, 247] width 78 height 7
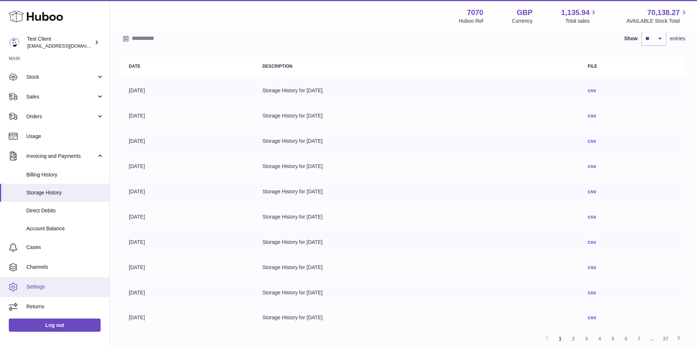
scroll to position [65, 0]
click at [34, 270] on span "Channels" at bounding box center [65, 266] width 78 height 7
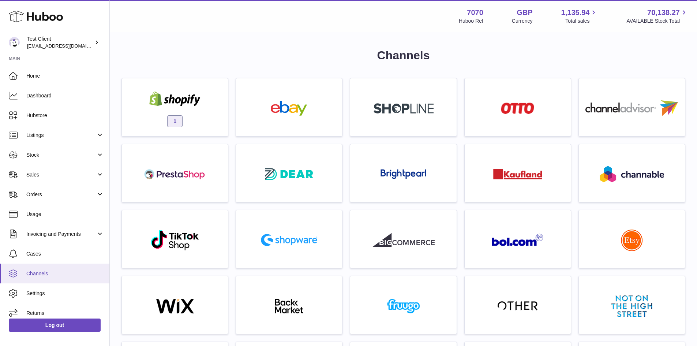
scroll to position [6, 0]
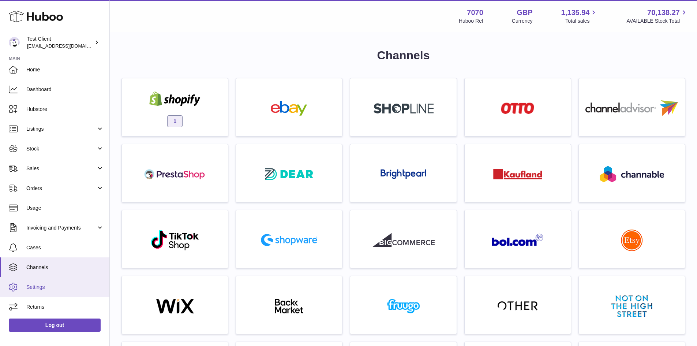
click at [75, 282] on link "Settings" at bounding box center [54, 287] width 109 height 20
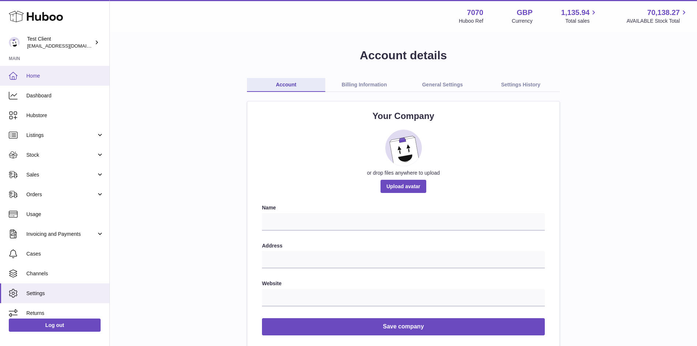
click at [43, 69] on link "Home" at bounding box center [54, 76] width 109 height 20
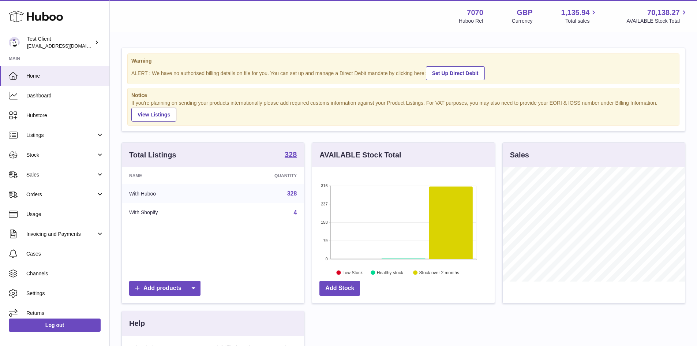
scroll to position [114, 183]
